Goal: Check status: Check status

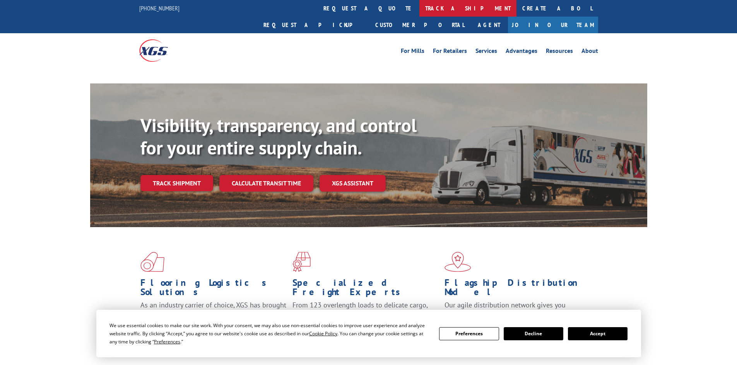
click at [419, 11] on link "track a shipment" at bounding box center [467, 8] width 97 height 17
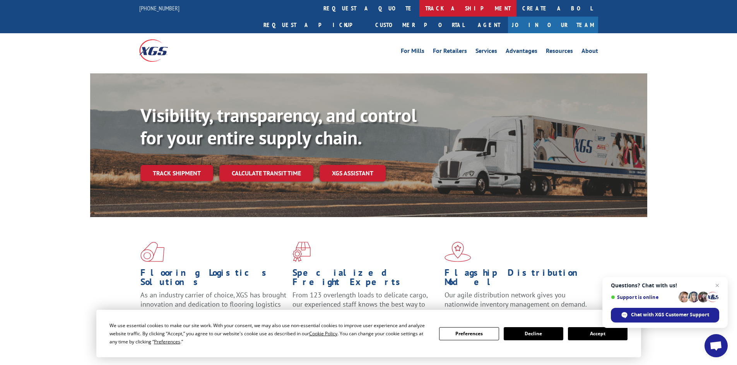
click at [419, 11] on link "track a shipment" at bounding box center [467, 8] width 97 height 17
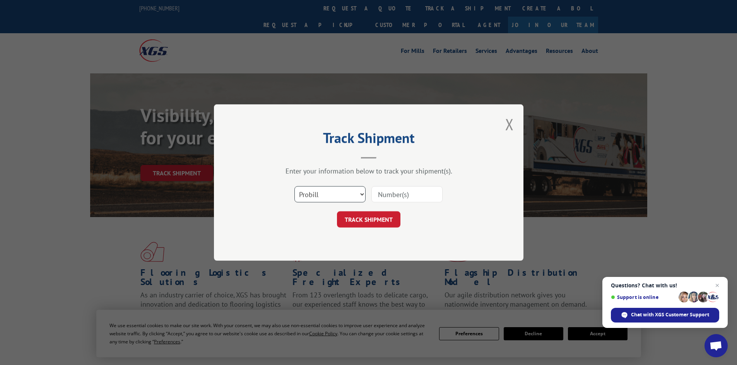
click at [325, 195] on select "Select category... Probill BOL PO" at bounding box center [329, 194] width 71 height 16
select select "bol"
click at [294, 186] on select "Select category... Probill BOL PO" at bounding box center [329, 194] width 71 height 16
click at [399, 191] on input at bounding box center [406, 194] width 71 height 16
paste input "6022769"
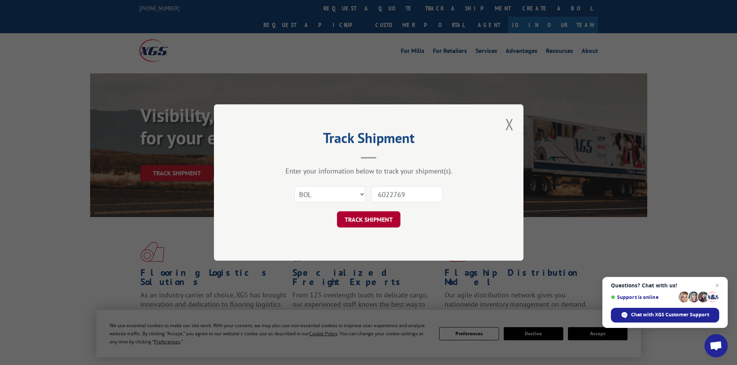
type input "6022769"
click at [387, 215] on button "TRACK SHIPMENT" at bounding box center [368, 219] width 63 height 16
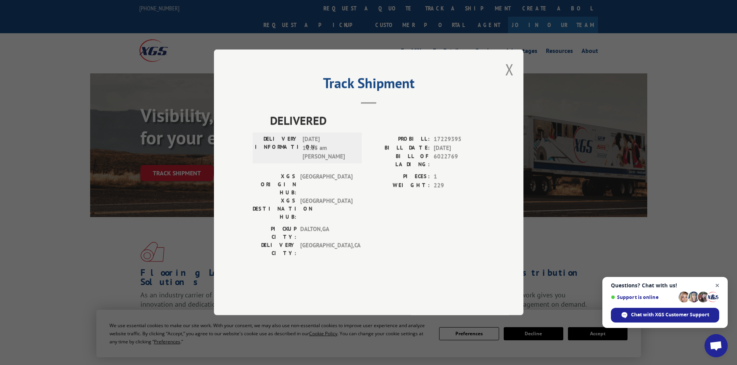
click at [717, 284] on span "Close chat" at bounding box center [717, 286] width 10 height 10
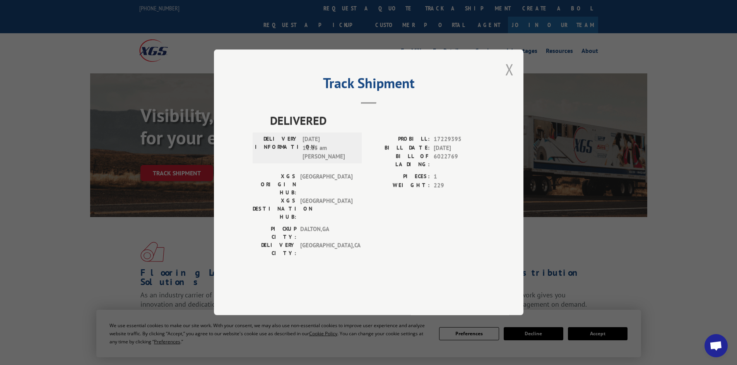
click at [509, 80] on button "Close modal" at bounding box center [509, 69] width 9 height 20
